Goal: Go to known website: Access a specific website the user already knows

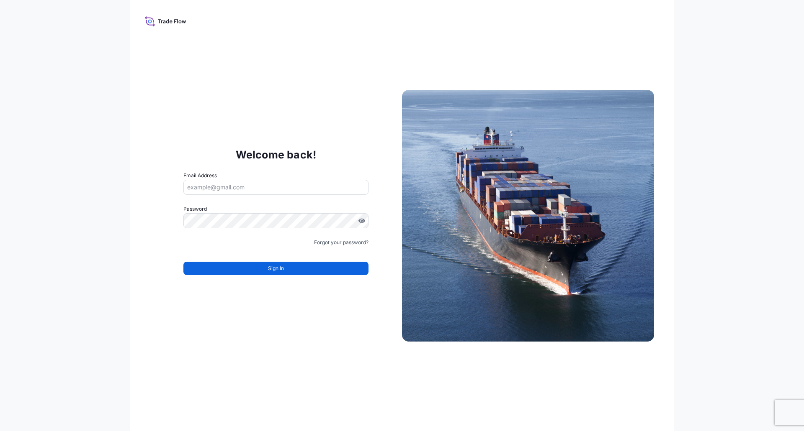
click at [231, 188] on input "Email Address" at bounding box center [275, 187] width 185 height 15
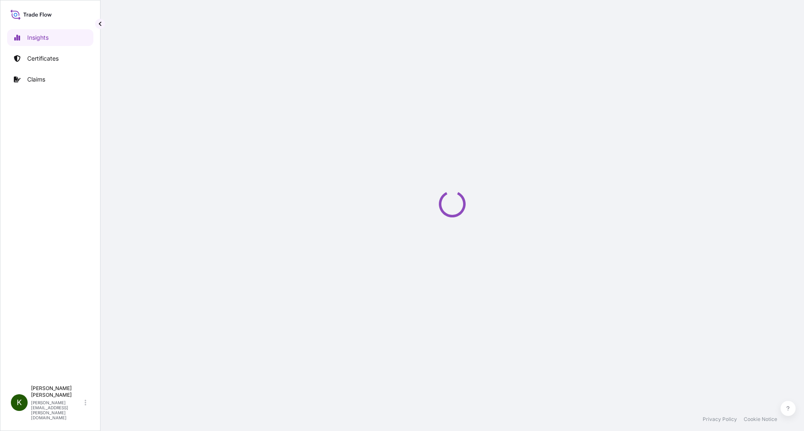
select select "2025"
